Goal: Task Accomplishment & Management: Manage account settings

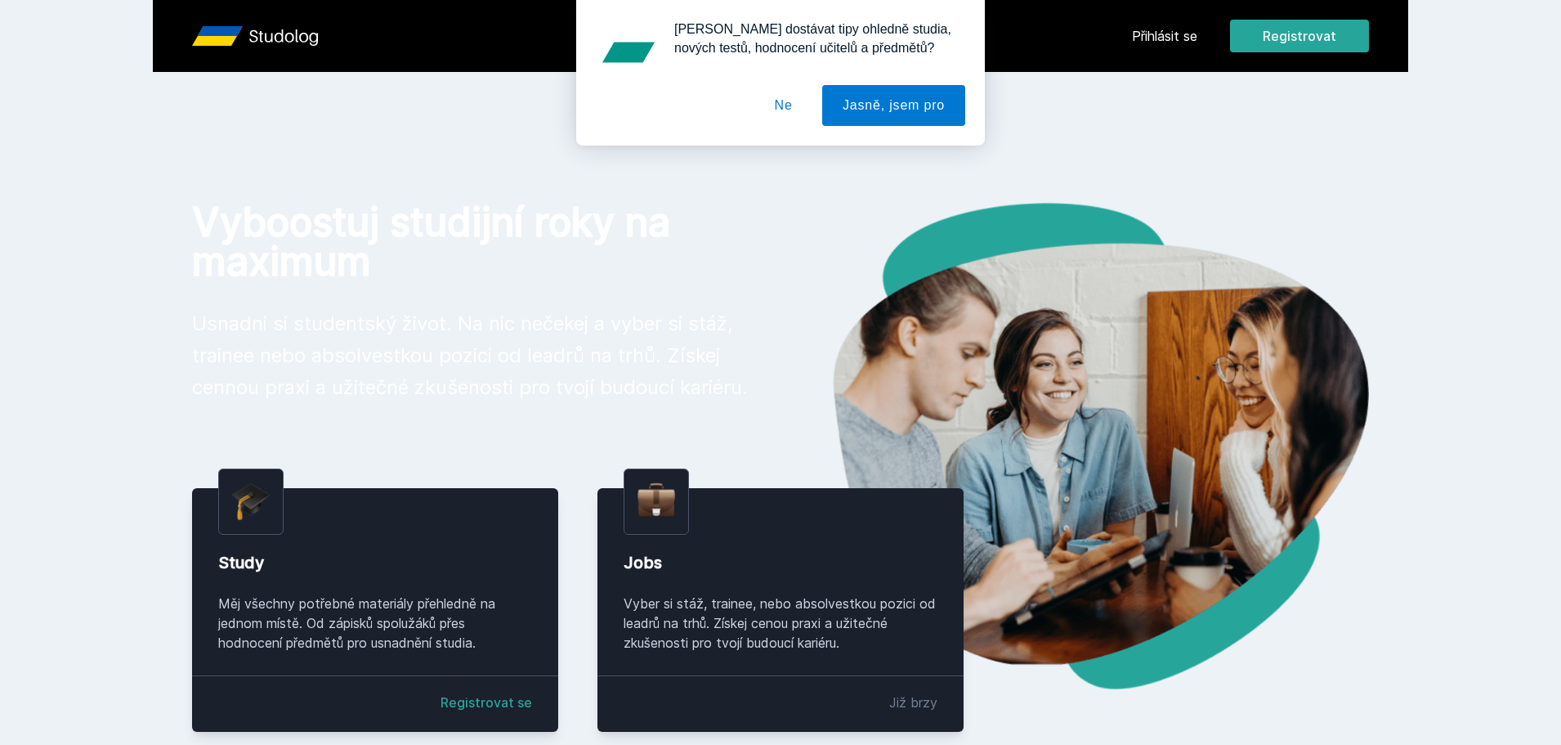
click at [1119, 25] on div "[PERSON_NAME] dostávat tipy ohledně studia, nových testů, hodnocení učitelů a p…" at bounding box center [780, 72] width 1561 height 145
click at [1191, 40] on div "[PERSON_NAME] dostávat tipy ohledně studia, nových testů, hodnocení učitelů a p…" at bounding box center [780, 72] width 1561 height 145
drag, startPoint x: 1169, startPoint y: 28, endPoint x: 894, endPoint y: 92, distance: 282.1
click at [1167, 28] on div "[PERSON_NAME] dostávat tipy ohledně studia, nových testů, hodnocení učitelů a p…" at bounding box center [780, 72] width 1561 height 145
click at [791, 105] on button "Ne" at bounding box center [783, 105] width 59 height 41
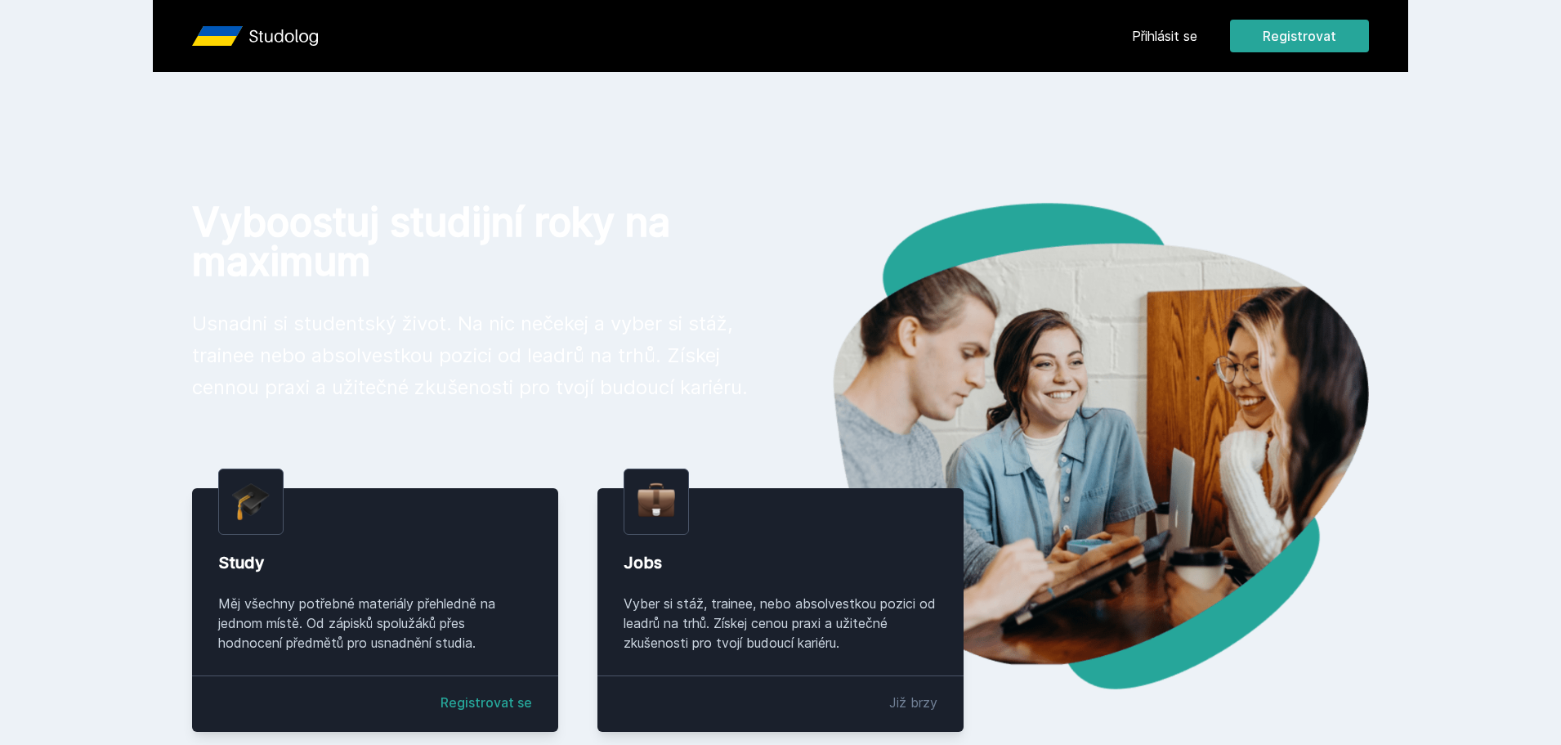
click at [1163, 37] on link "Přihlásit se" at bounding box center [1164, 36] width 65 height 20
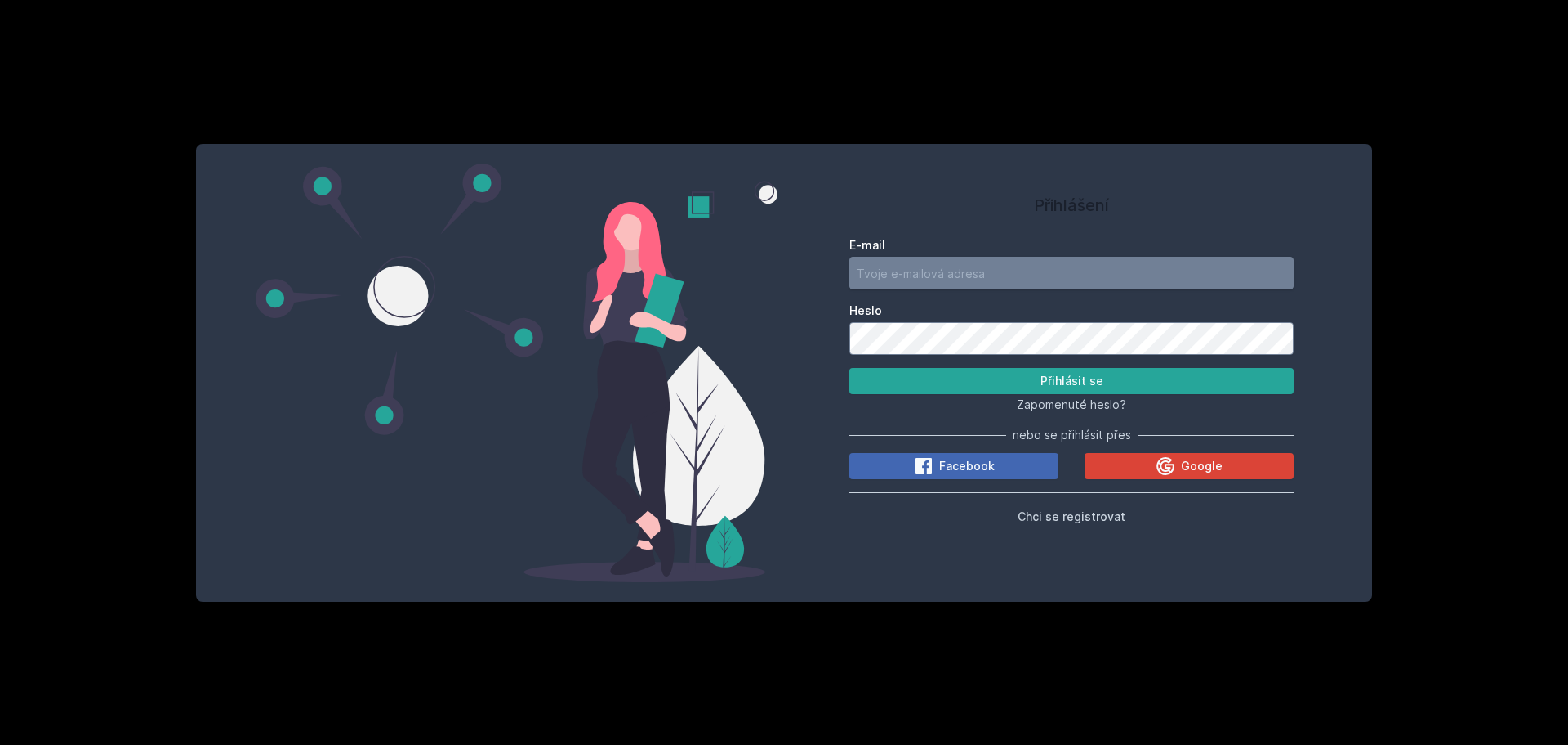
click at [983, 275] on input "E-mail" at bounding box center [1071, 273] width 445 height 33
click at [849, 368] on button "Přihlásit se" at bounding box center [1071, 381] width 445 height 26
drag, startPoint x: 993, startPoint y: 275, endPoint x: 793, endPoint y: 267, distance: 200.2
click at [793, 267] on div "Přihlášení E-mail [EMAIL_ADDRESS][DOMAIN_NAME] Heslo Přihlásit se Zapomenuté he…" at bounding box center [1071, 372] width 575 height 418
type input "v"
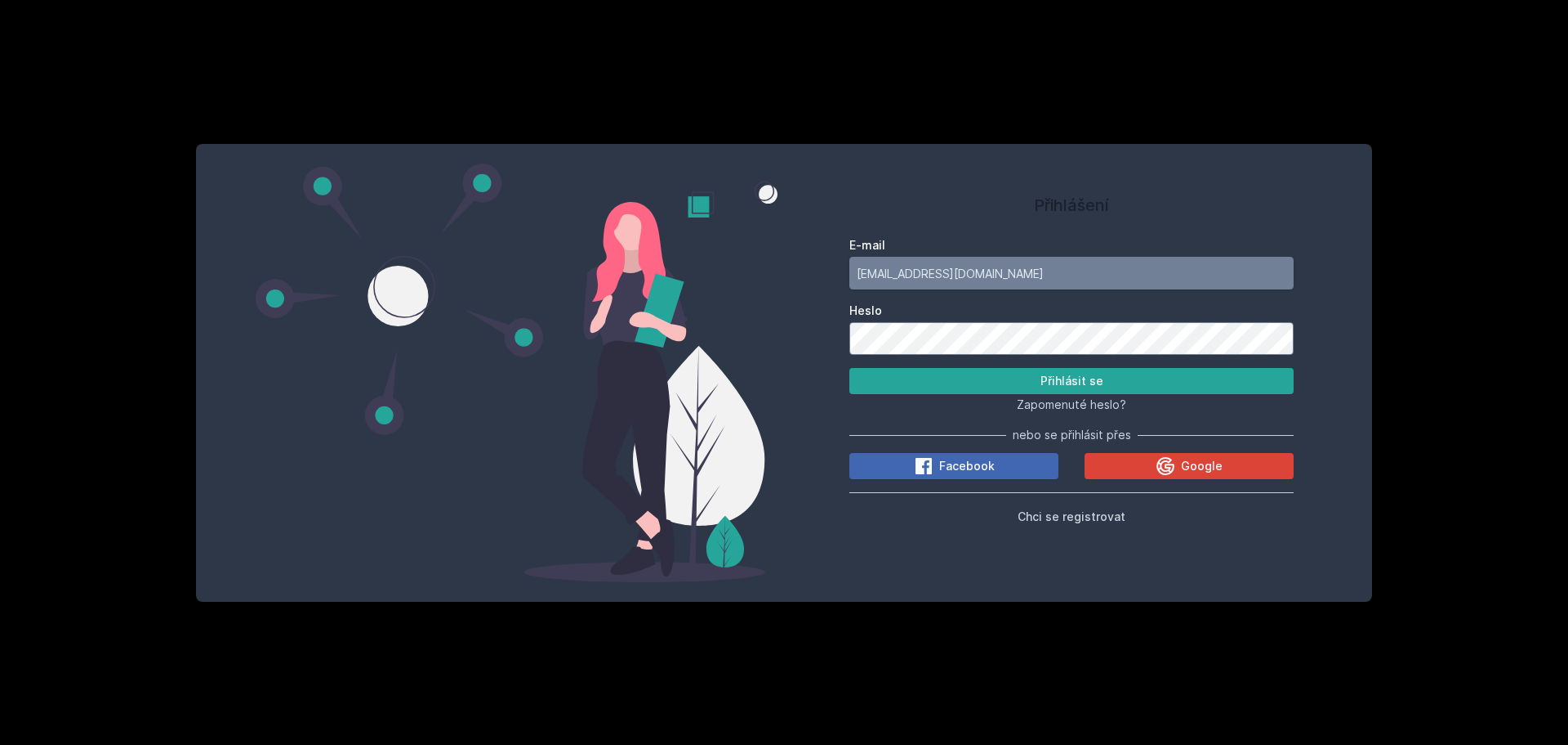
type input "[EMAIL_ADDRESS][DOMAIN_NAME]"
click at [849, 368] on button "Přihlásit se" at bounding box center [1071, 381] width 445 height 26
click at [722, 320] on div "Přihlášení E-mail [EMAIL_ADDRESS][DOMAIN_NAME] Heslo Přihlásit se Zapomenuté he…" at bounding box center [784, 373] width 1176 height 458
click at [849, 368] on button "Přihlásit se" at bounding box center [1071, 381] width 445 height 26
